Goal: Find specific page/section: Find specific page/section

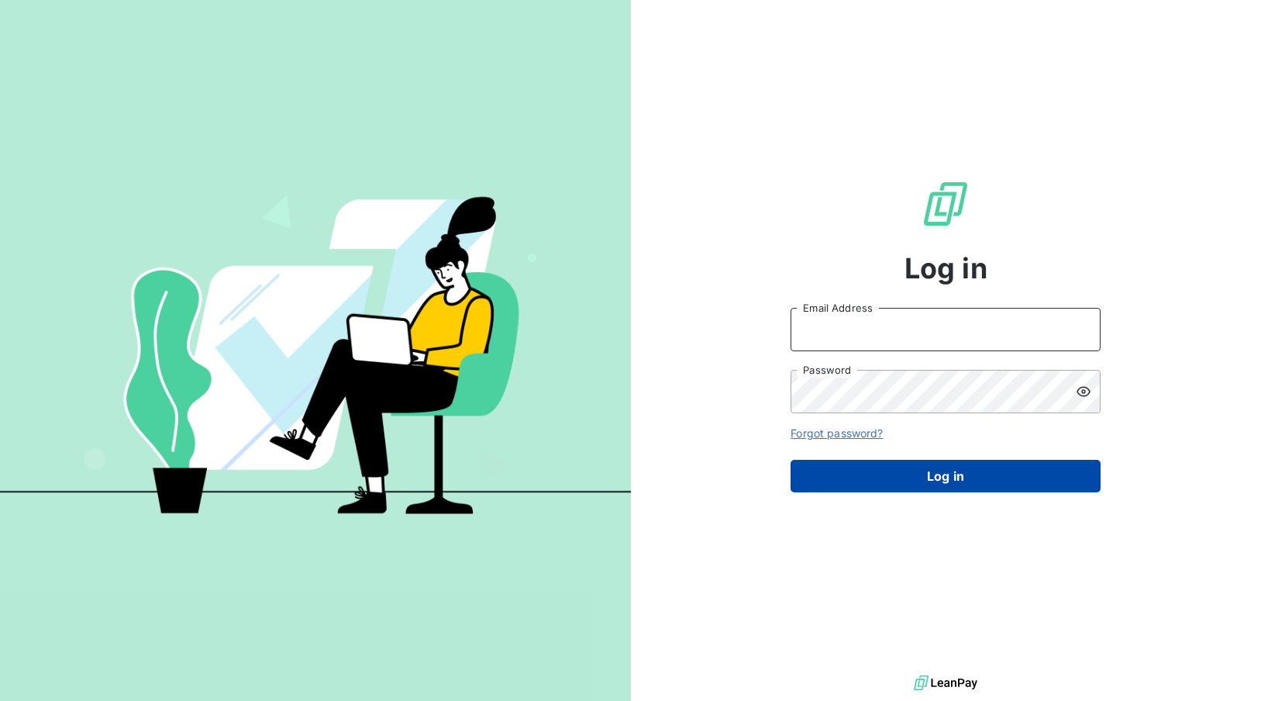
type input "[PERSON_NAME][EMAIL_ADDRESS][DOMAIN_NAME]"
click at [976, 476] on button "Log in" at bounding box center [946, 476] width 310 height 33
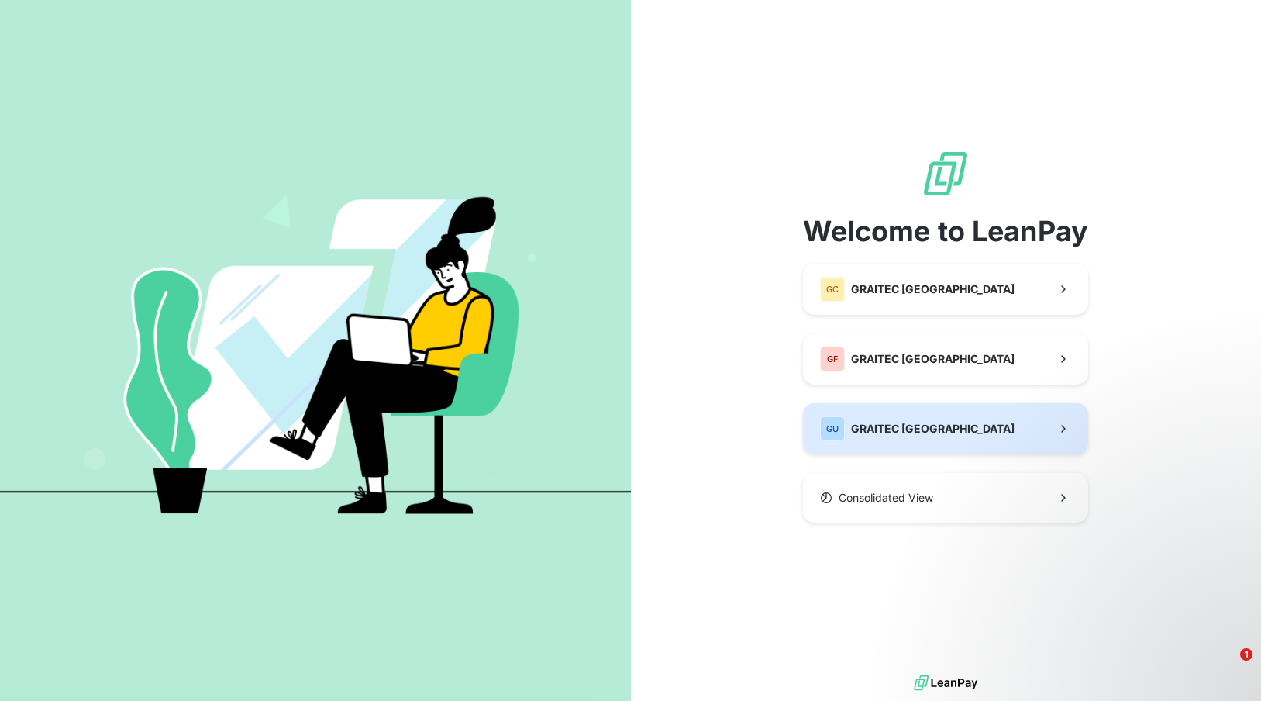
click at [973, 424] on button "GU GRAITEC [GEOGRAPHIC_DATA]" at bounding box center [945, 428] width 285 height 51
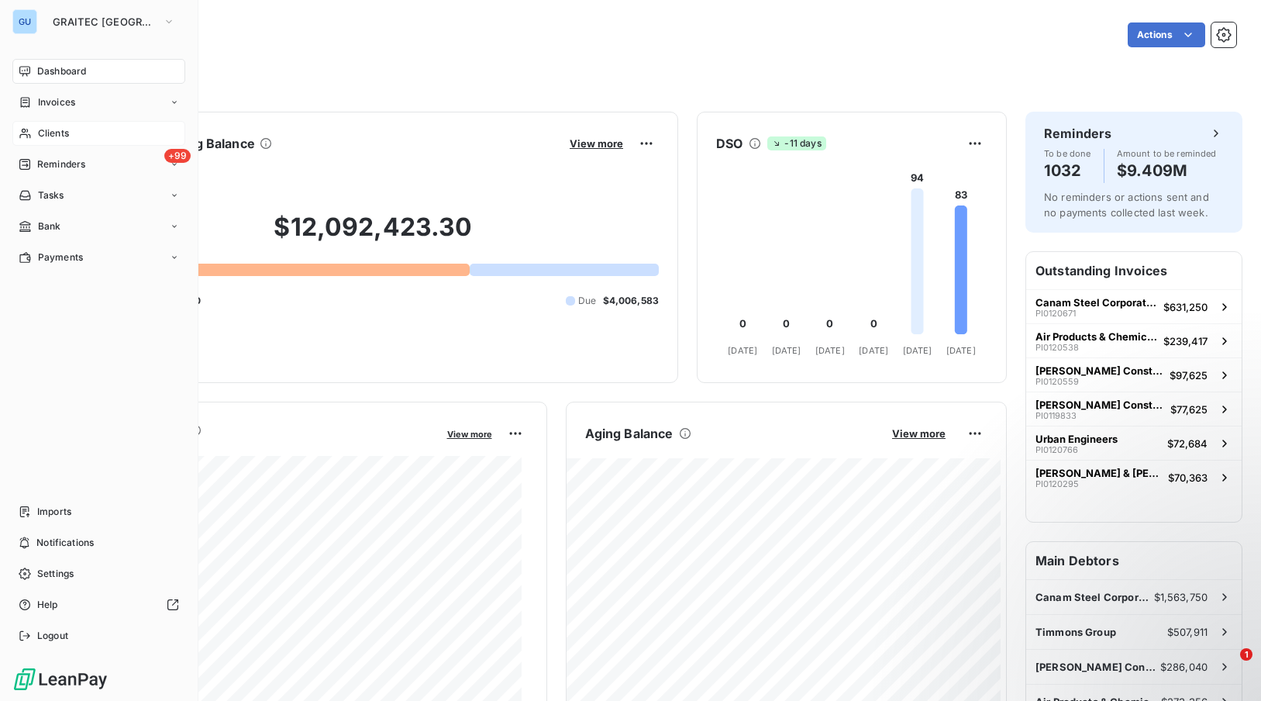
click at [62, 129] on span "Clients" at bounding box center [53, 133] width 31 height 14
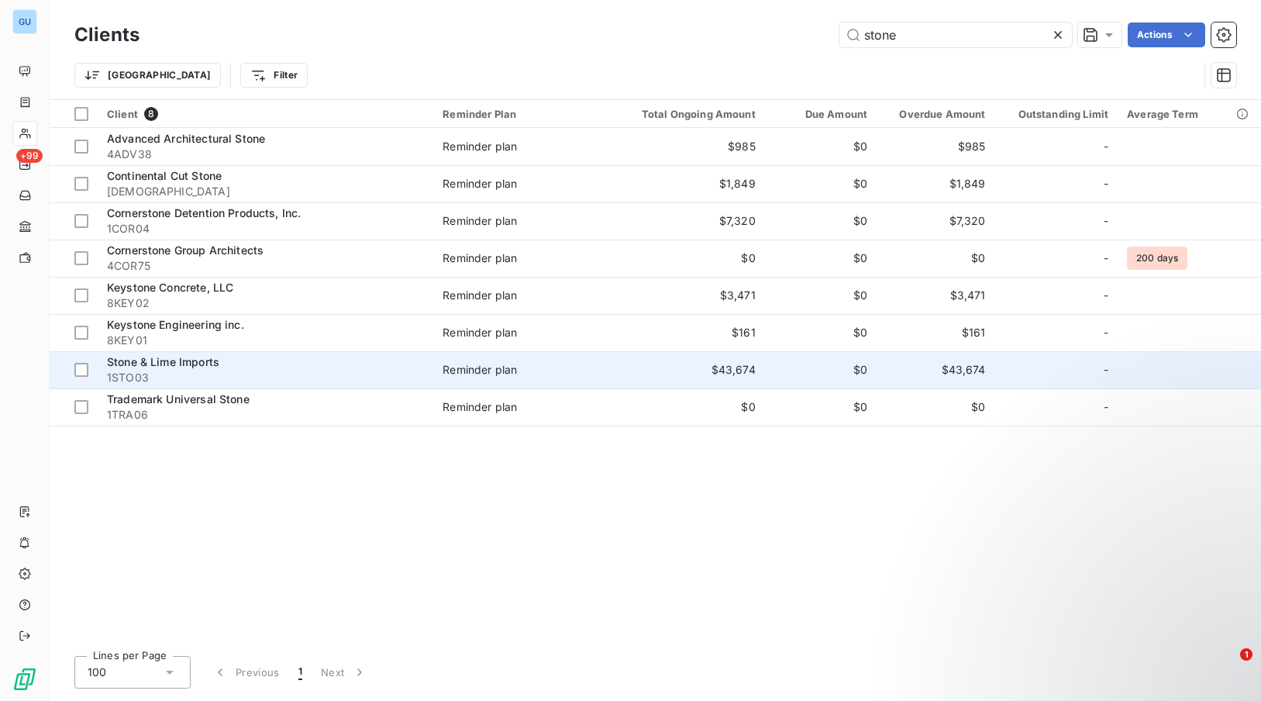
type input "stone"
click at [140, 370] on span "1STO03" at bounding box center [265, 378] width 317 height 16
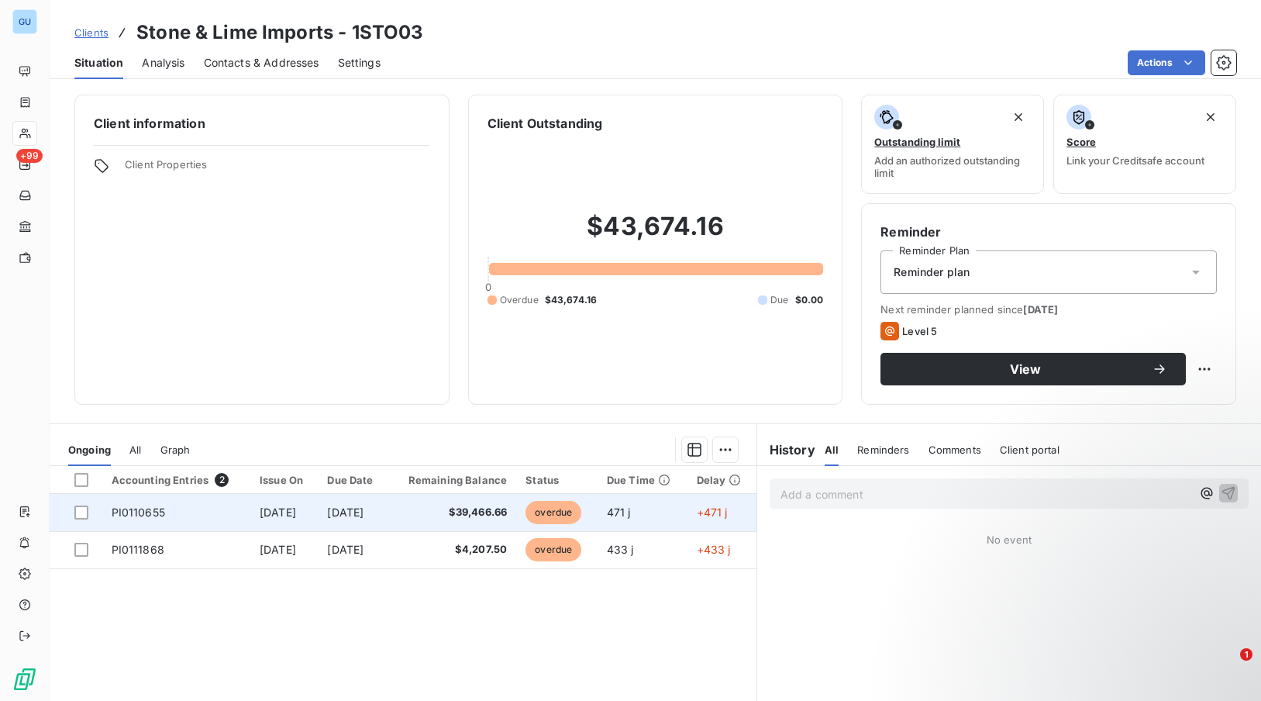
click at [167, 515] on td "PI0110655" at bounding box center [176, 512] width 148 height 37
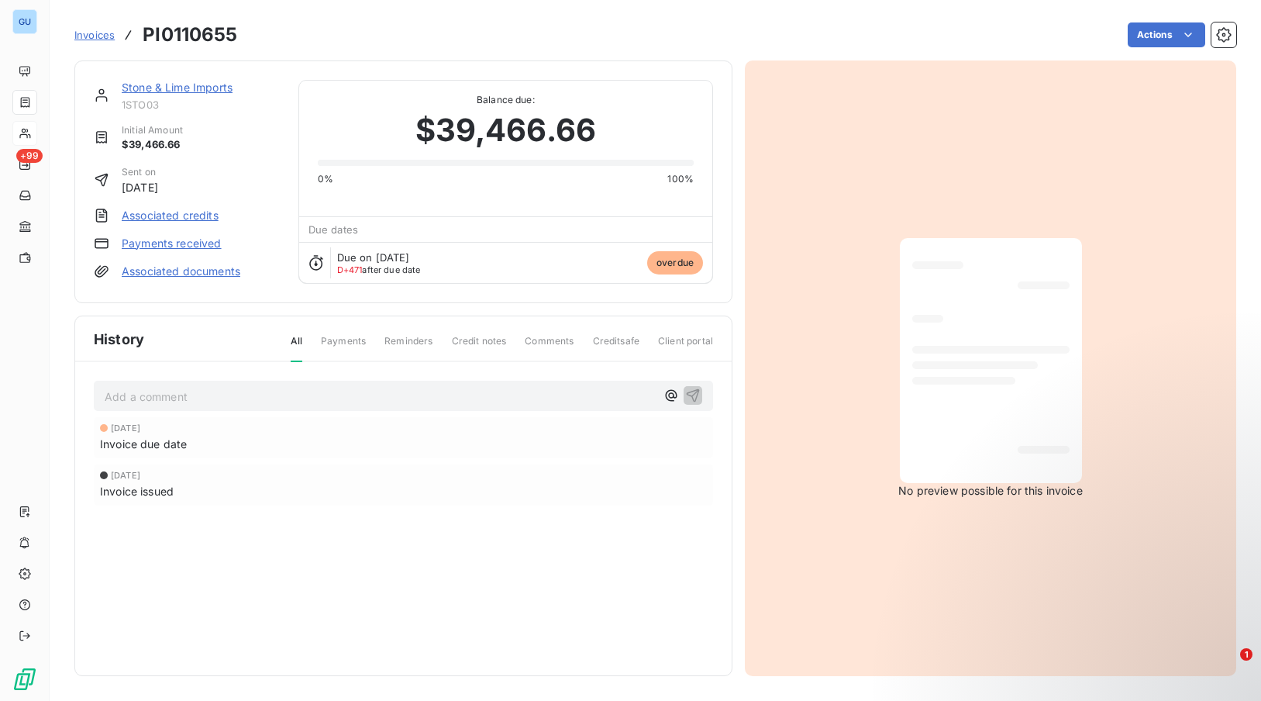
click at [84, 35] on span "Invoices" at bounding box center [94, 35] width 40 height 12
